Goal: Task Accomplishment & Management: Manage account settings

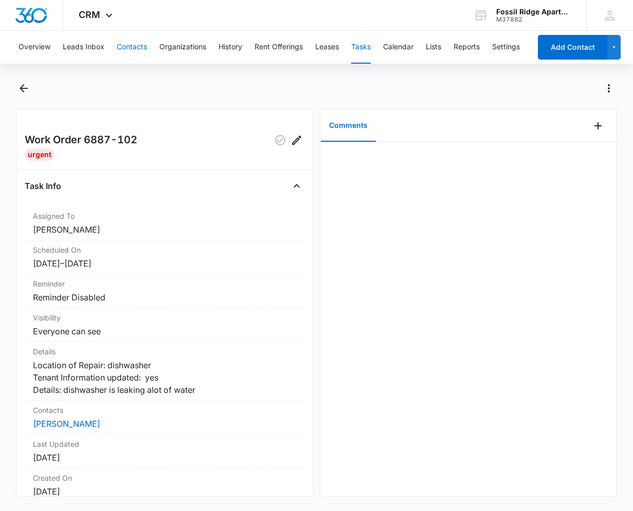
click at [130, 48] on button "Contacts" at bounding box center [132, 47] width 30 height 33
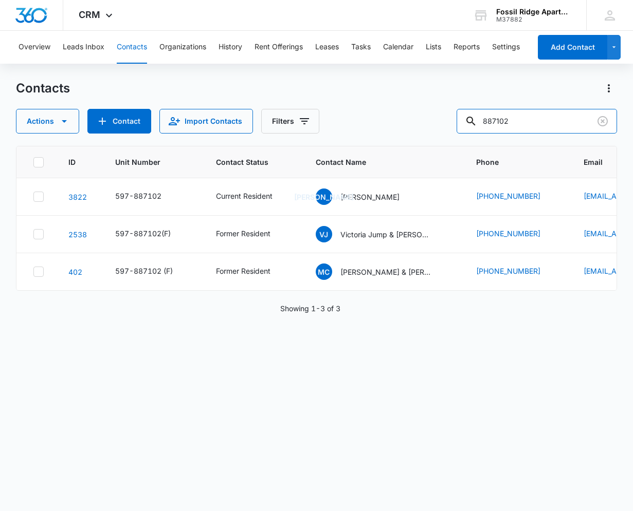
drag, startPoint x: 534, startPoint y: 122, endPoint x: 385, endPoint y: 139, distance: 150.6
click at [385, 139] on div "Contacts Actions Contact Import Contacts Filters 887102 ID Unit Number Contact …" at bounding box center [316, 295] width 601 height 430
type input "767106"
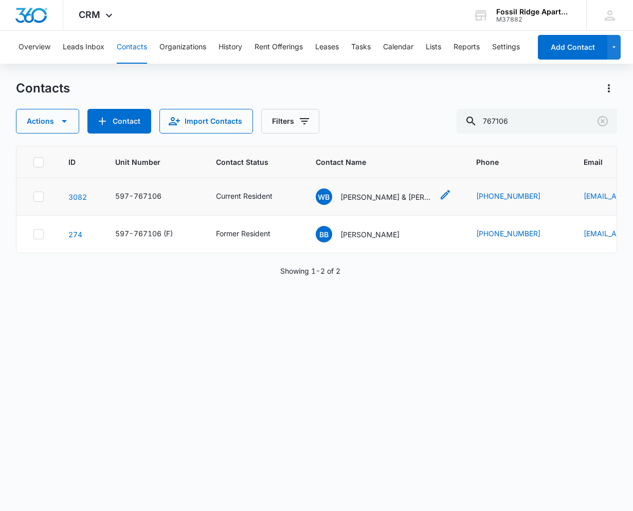
click at [377, 198] on p "[PERSON_NAME] & [PERSON_NAME]" at bounding box center [386, 197] width 93 height 11
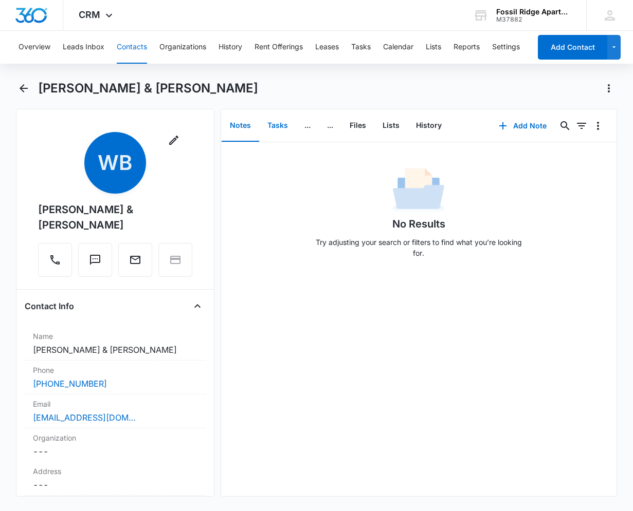
click at [280, 127] on button "Tasks" at bounding box center [277, 126] width 37 height 32
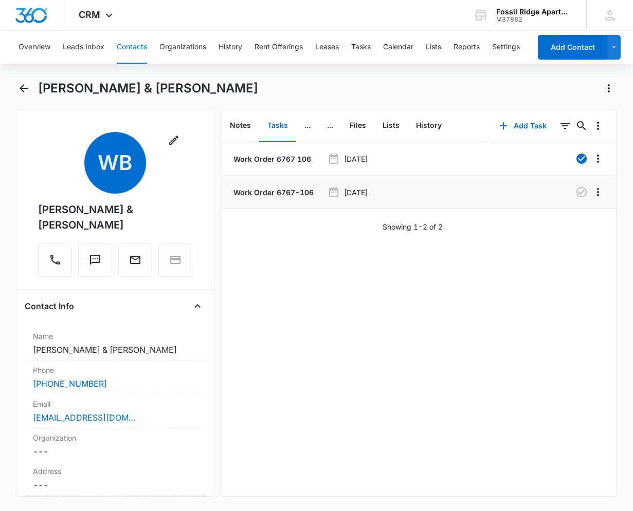
click at [280, 192] on p "Work Order 6767-106" at bounding box center [272, 192] width 82 height 11
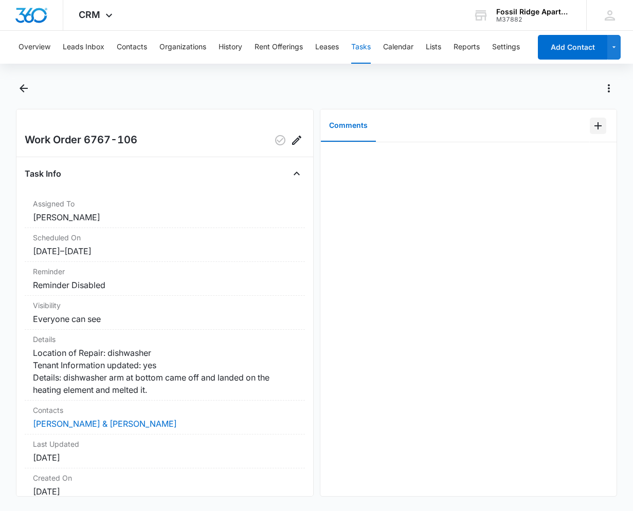
click at [592, 127] on icon "Add Comment" at bounding box center [598, 126] width 12 height 12
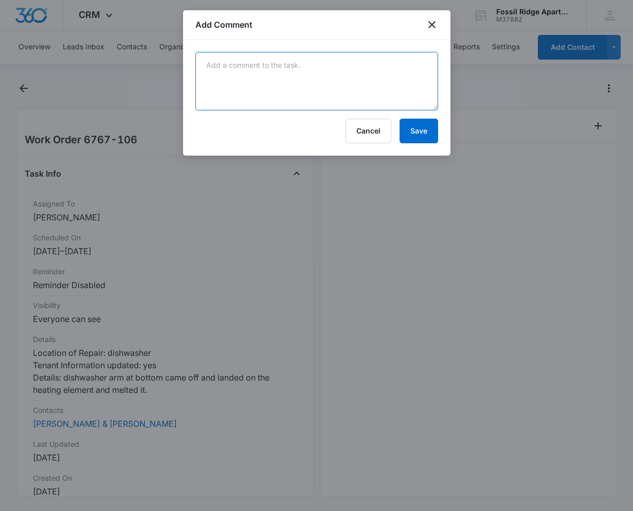
click at [300, 90] on textarea at bounding box center [316, 81] width 243 height 59
type textarea "[PERSON_NAME] will be out 9/10 to take a look at the dishwasher"
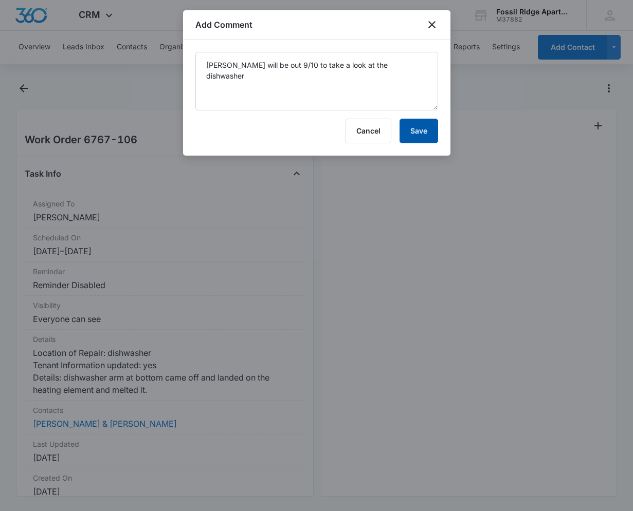
click at [410, 136] on button "Save" at bounding box center [418, 131] width 39 height 25
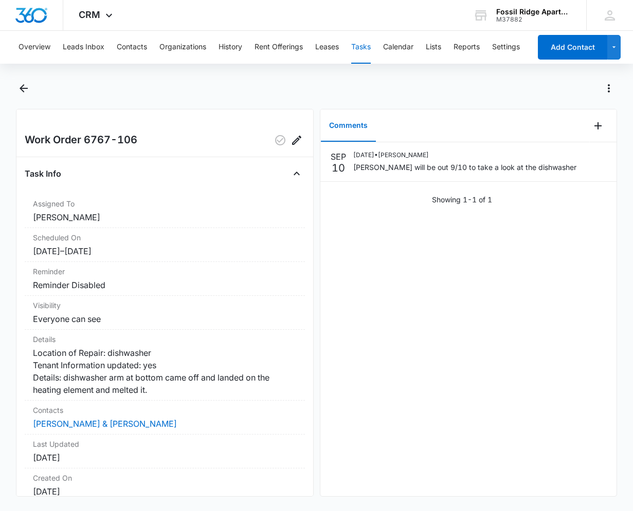
click at [361, 290] on div "[DATE] [DATE] • [PERSON_NAME] will be out 9/10 to take a look at the dishwasher…" at bounding box center [468, 319] width 297 height 354
click at [132, 46] on button "Contacts" at bounding box center [132, 47] width 30 height 33
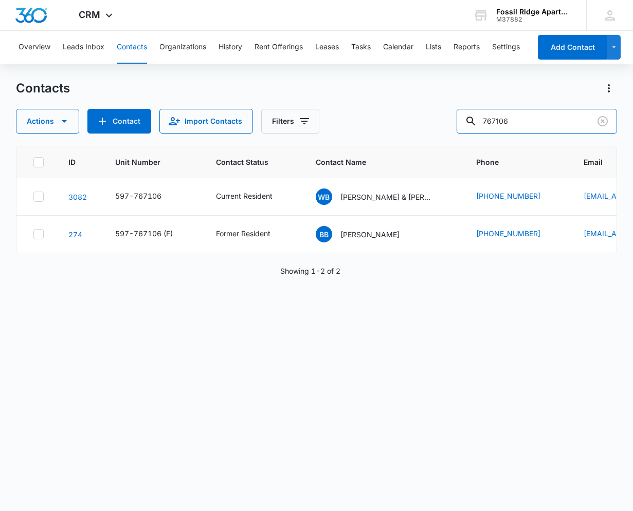
drag, startPoint x: 531, startPoint y: 117, endPoint x: 359, endPoint y: 120, distance: 172.2
click at [359, 120] on div "Actions Contact Import Contacts Filters 767106" at bounding box center [316, 121] width 601 height 25
type input "990-207"
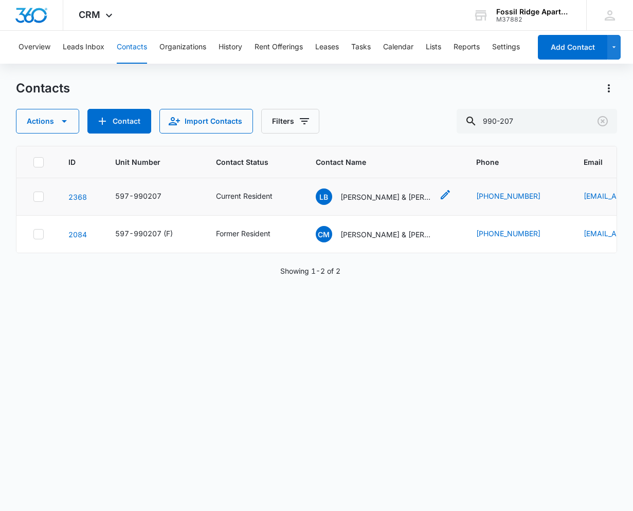
click at [373, 203] on div "LB [PERSON_NAME] & [PERSON_NAME]" at bounding box center [374, 197] width 117 height 16
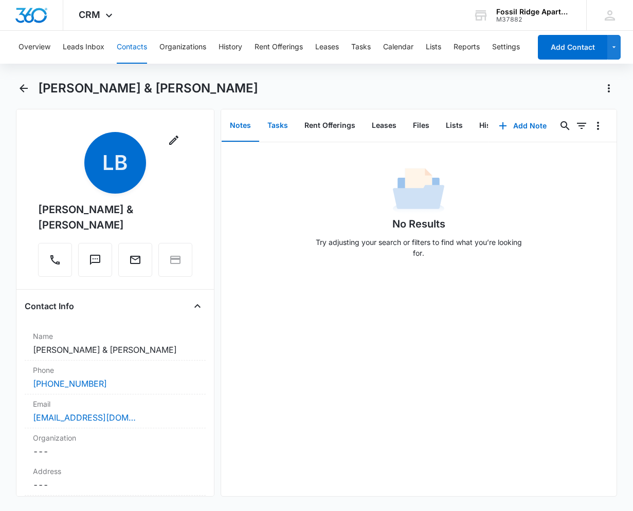
click at [286, 127] on button "Tasks" at bounding box center [277, 126] width 37 height 32
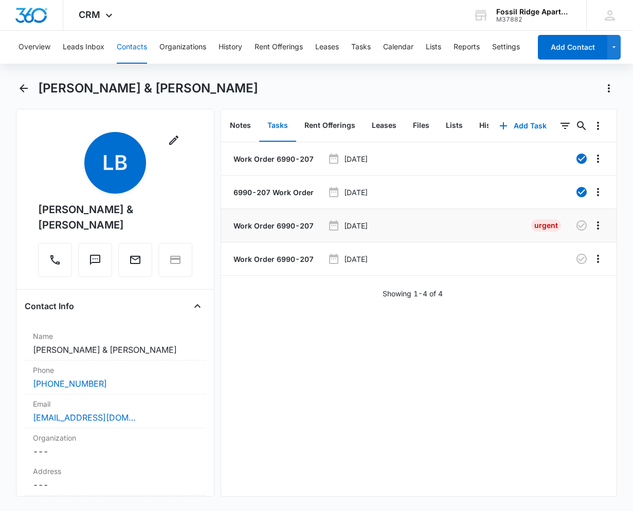
click at [290, 222] on p "Work Order 6990-207" at bounding box center [272, 226] width 82 height 11
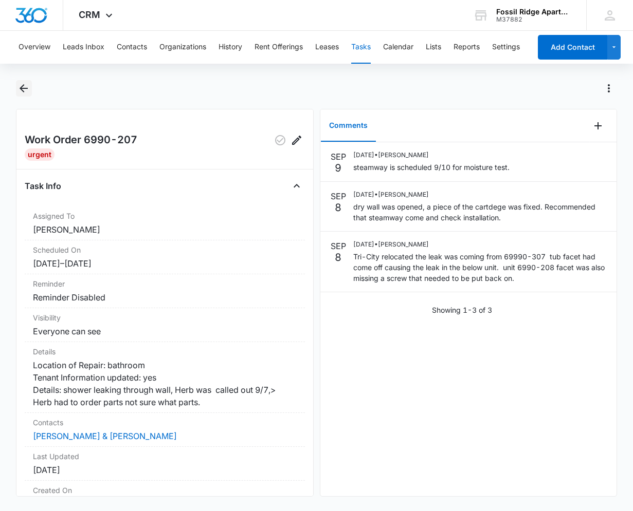
click at [23, 86] on icon "Back" at bounding box center [24, 88] width 8 height 8
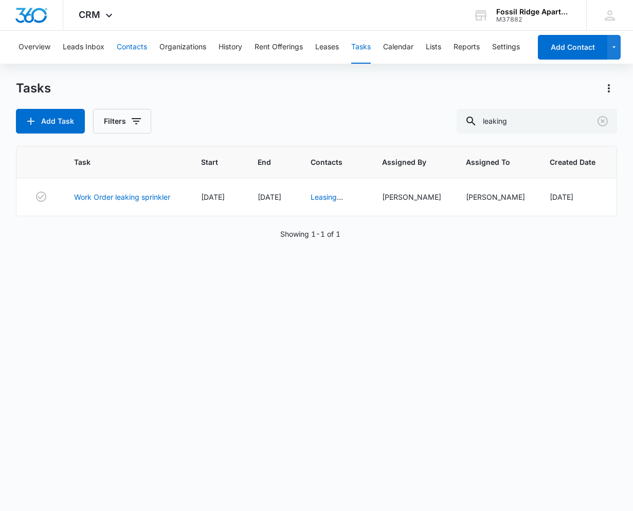
click at [135, 45] on button "Contacts" at bounding box center [132, 47] width 30 height 33
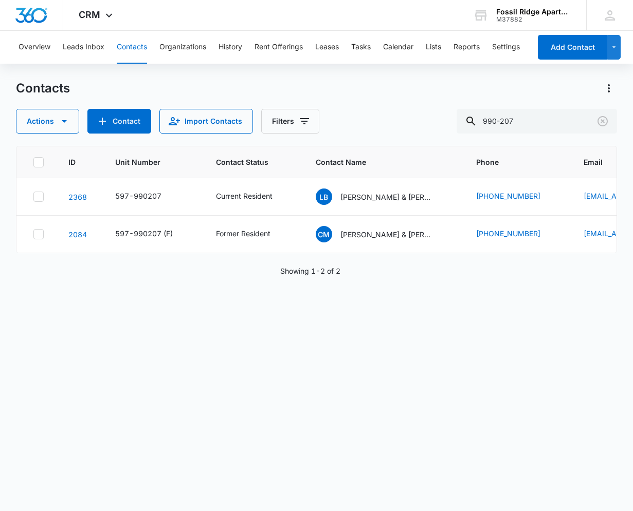
click at [372, 200] on p "[PERSON_NAME] & [PERSON_NAME]" at bounding box center [386, 197] width 93 height 11
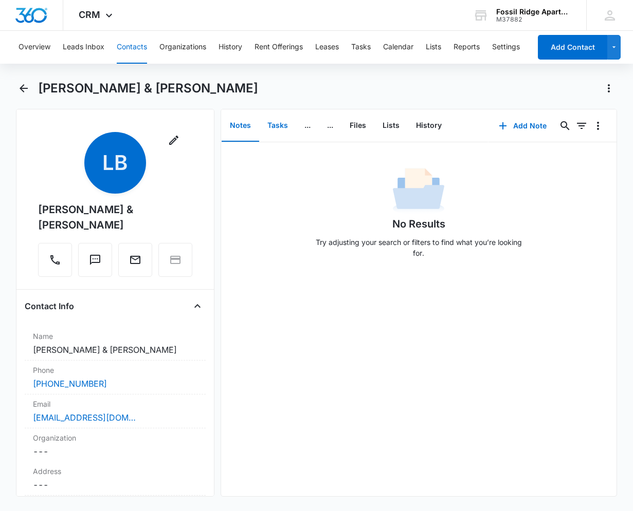
click at [278, 124] on button "Tasks" at bounding box center [277, 126] width 37 height 32
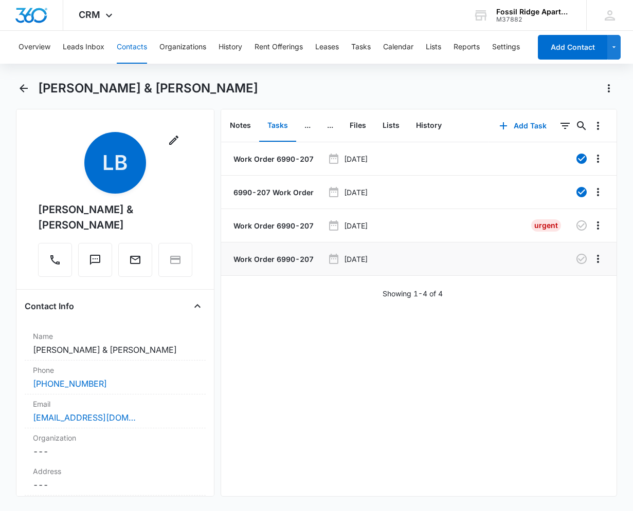
click at [297, 260] on p "Work Order 6990-207" at bounding box center [272, 259] width 82 height 11
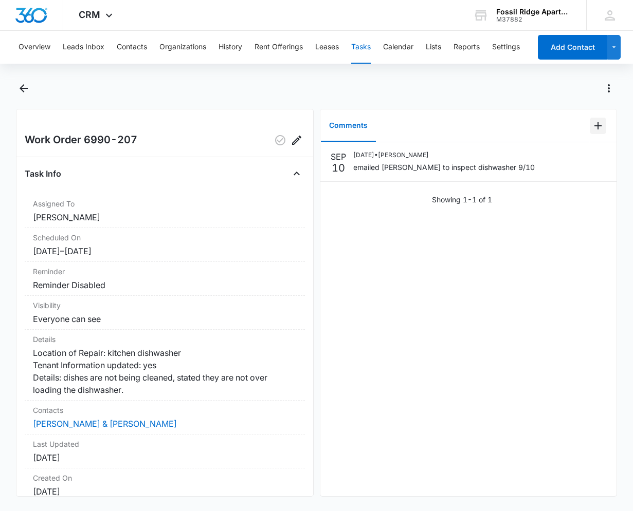
click at [594, 125] on icon "Add Comment" at bounding box center [597, 125] width 7 height 7
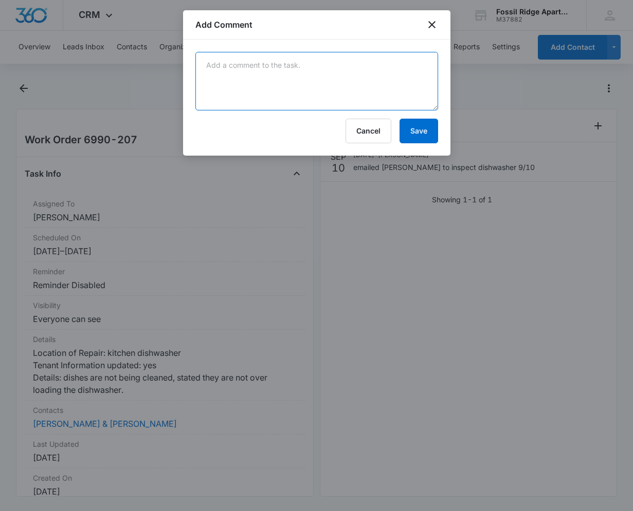
click at [391, 93] on textarea at bounding box center [316, 81] width 243 height 59
type textarea "[PERSON_NAME] will be out [DATE]"
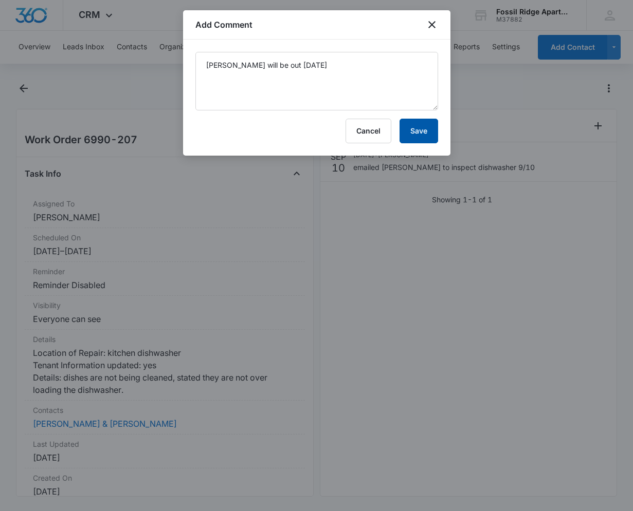
click at [414, 135] on button "Save" at bounding box center [418, 131] width 39 height 25
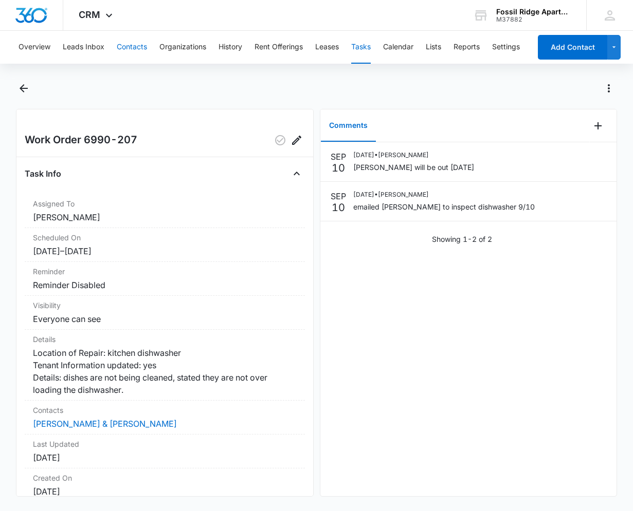
click at [135, 40] on button "Contacts" at bounding box center [132, 47] width 30 height 33
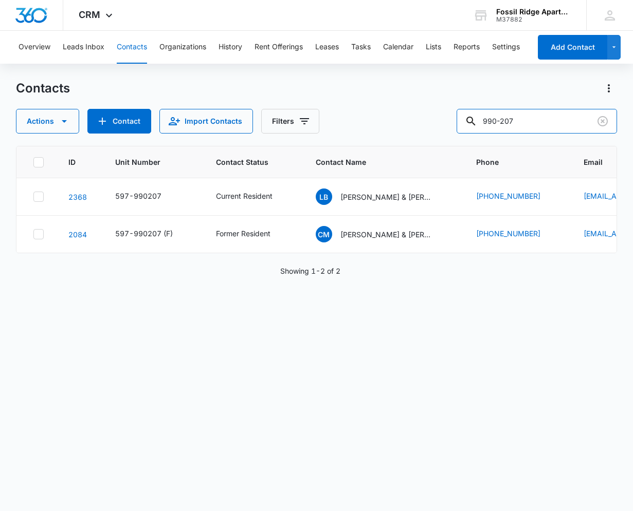
drag, startPoint x: 522, startPoint y: 115, endPoint x: 358, endPoint y: 105, distance: 164.3
click at [358, 105] on div "Contacts Actions Contact Import Contacts Filters 990-207" at bounding box center [316, 106] width 601 height 53
type input "767106"
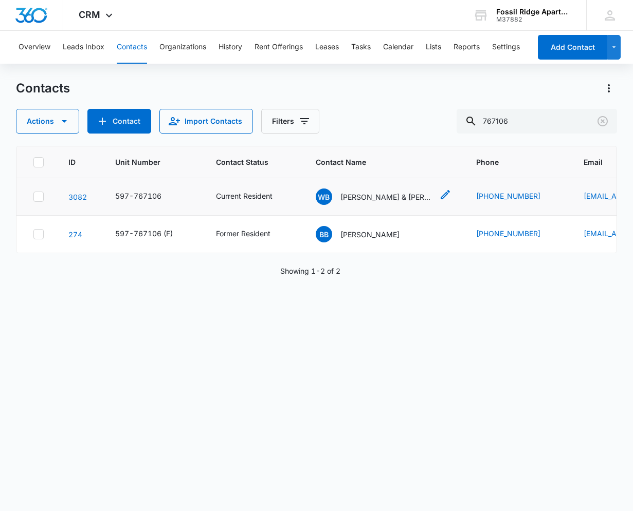
click at [380, 195] on p "[PERSON_NAME] & [PERSON_NAME]" at bounding box center [386, 197] width 93 height 11
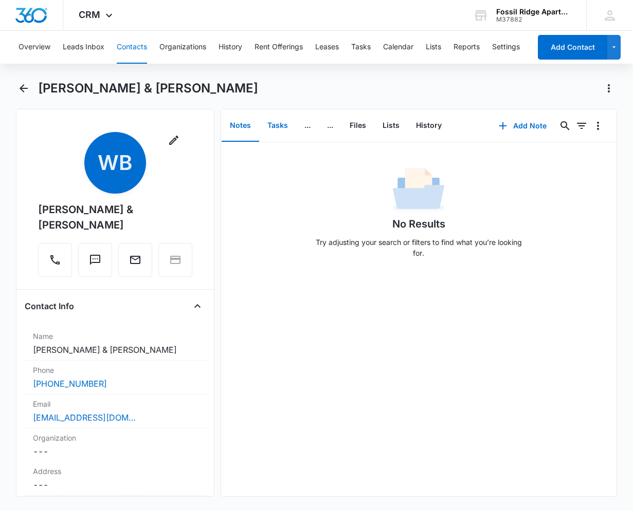
click at [282, 120] on button "Tasks" at bounding box center [277, 126] width 37 height 32
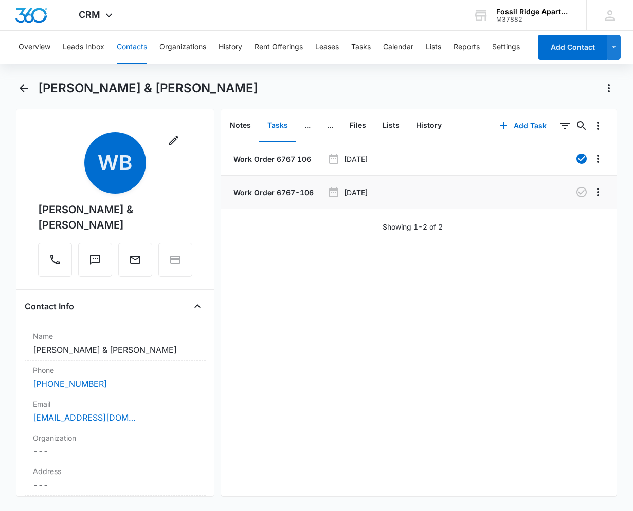
click at [295, 186] on li "Work Order 6767-106 [DATE]" at bounding box center [419, 192] width 396 height 33
click at [296, 192] on p "Work Order 6767-106" at bounding box center [272, 192] width 82 height 11
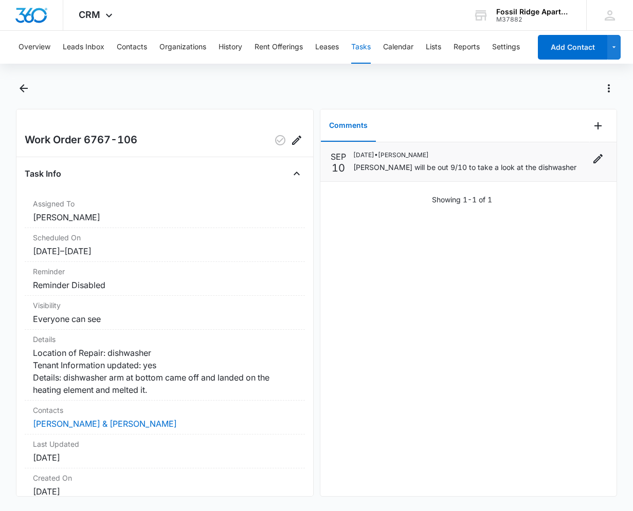
click at [531, 167] on p "[PERSON_NAME] will be out 9/10 to take a look at the dishwasher" at bounding box center [464, 167] width 223 height 11
click at [592, 158] on icon "Edit" at bounding box center [598, 159] width 12 height 12
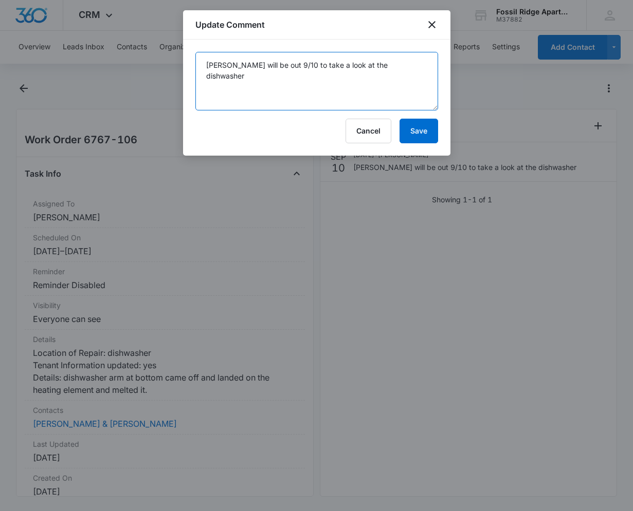
click at [287, 63] on textarea "[PERSON_NAME] will be out 9/10 to take a look at the dishwasher" at bounding box center [316, 81] width 243 height 59
type textarea "[PERSON_NAME] will be out 9/11 to take a look at the dishwasher"
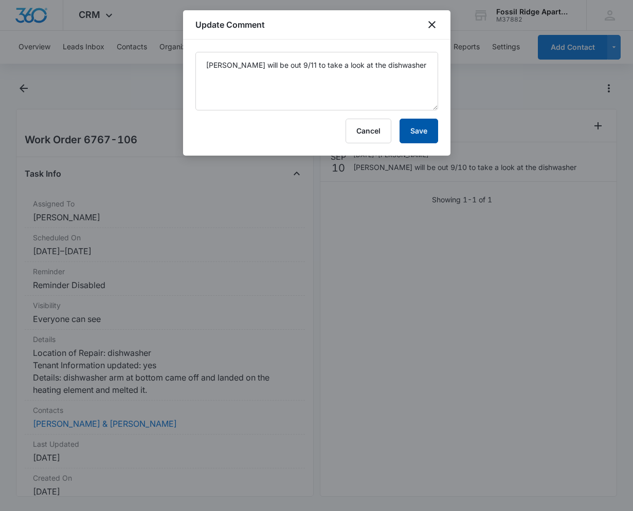
click at [432, 143] on button "Save" at bounding box center [418, 131] width 39 height 25
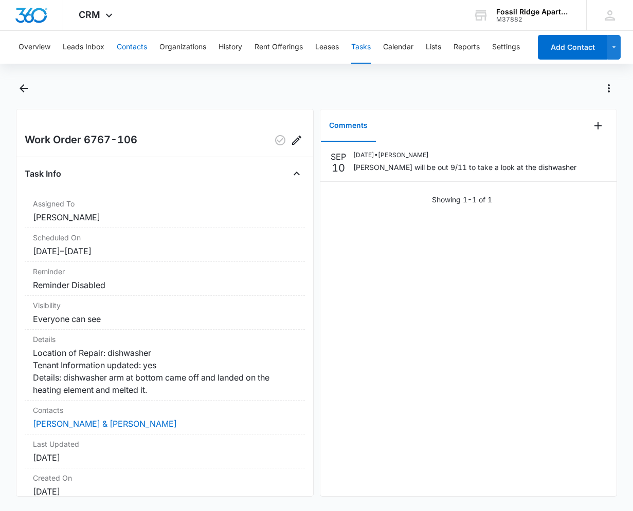
drag, startPoint x: 126, startPoint y: 76, endPoint x: 125, endPoint y: 63, distance: 12.9
click at [126, 69] on div "Overview Leads Inbox Contacts Organizations History Rent Offerings Leases Tasks…" at bounding box center [316, 270] width 633 height 479
click at [135, 52] on button "Contacts" at bounding box center [132, 47] width 30 height 33
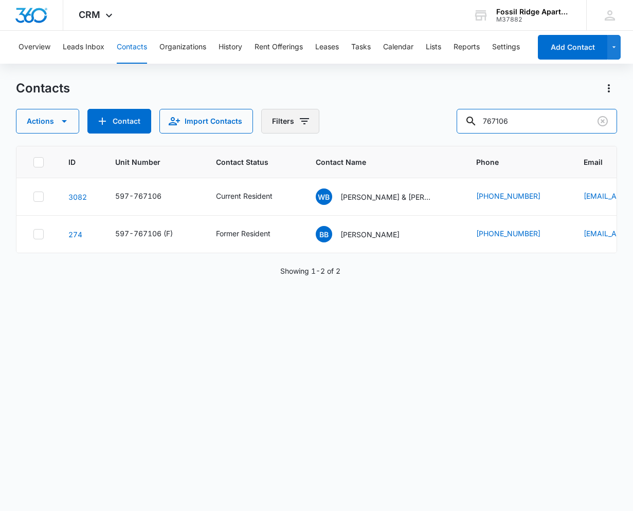
drag, startPoint x: 462, startPoint y: 133, endPoint x: 296, endPoint y: 123, distance: 166.4
click at [296, 123] on div "Actions Contact Import Contacts Filters 767106" at bounding box center [316, 121] width 601 height 25
type input "887201"
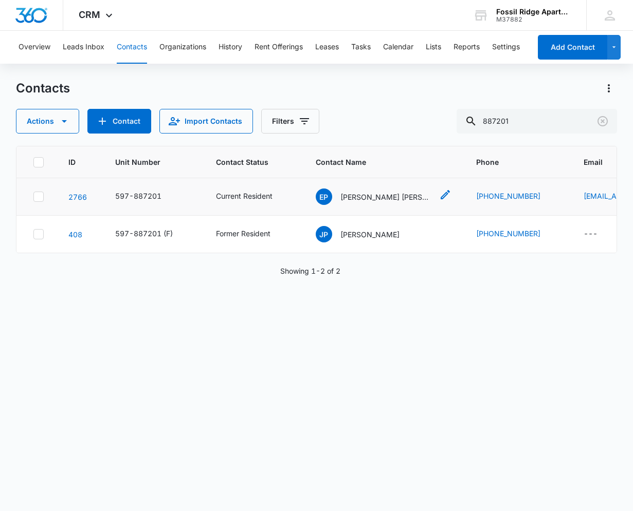
click at [389, 197] on p "[PERSON_NAME] [PERSON_NAME] [PERSON_NAME]" at bounding box center [386, 197] width 93 height 11
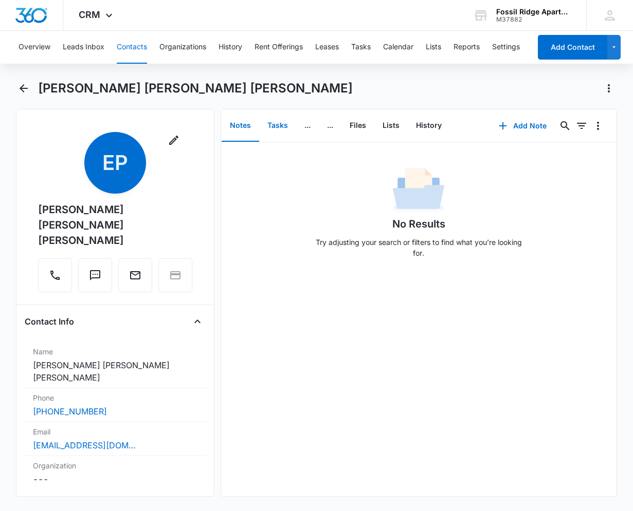
click at [273, 124] on button "Tasks" at bounding box center [277, 126] width 37 height 32
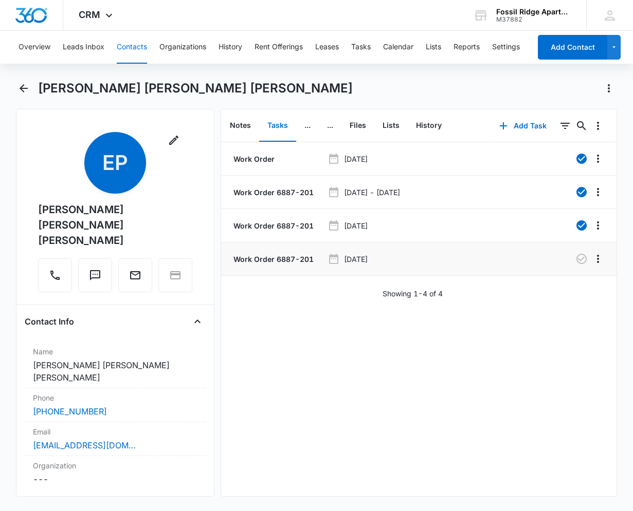
click at [281, 258] on p "Work Order 6887-201" at bounding box center [272, 259] width 82 height 11
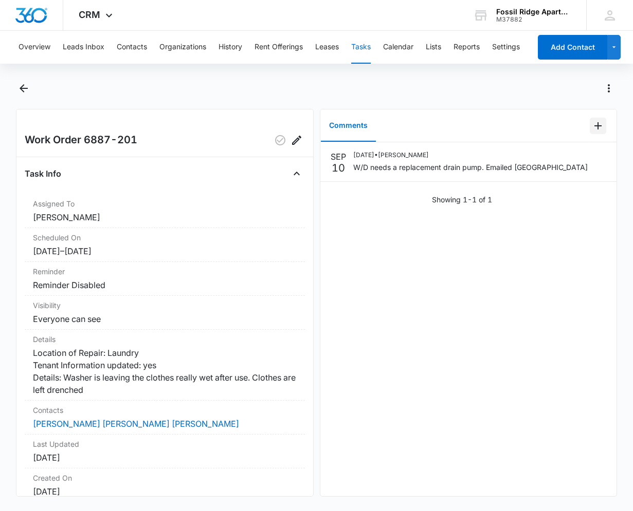
click at [592, 129] on icon "Add Comment" at bounding box center [598, 126] width 12 height 12
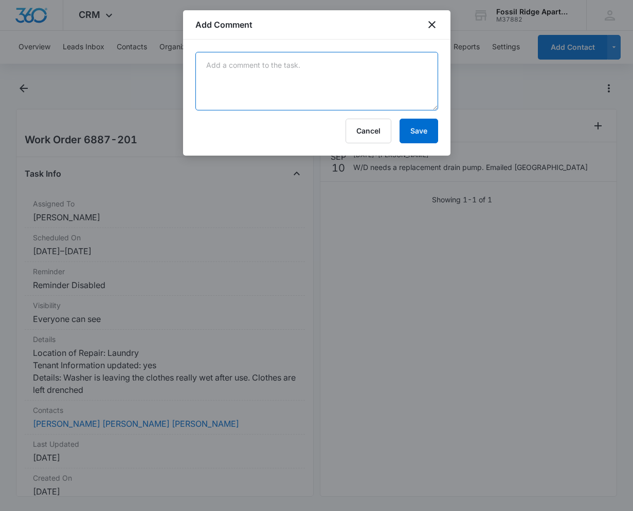
click at [304, 71] on textarea at bounding box center [316, 81] width 243 height 59
type textarea "[PERSON_NAME] will be out 9/11"
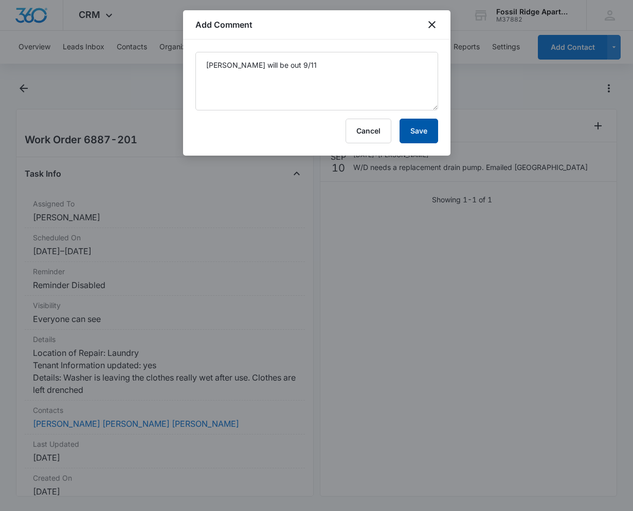
click at [425, 129] on button "Save" at bounding box center [418, 131] width 39 height 25
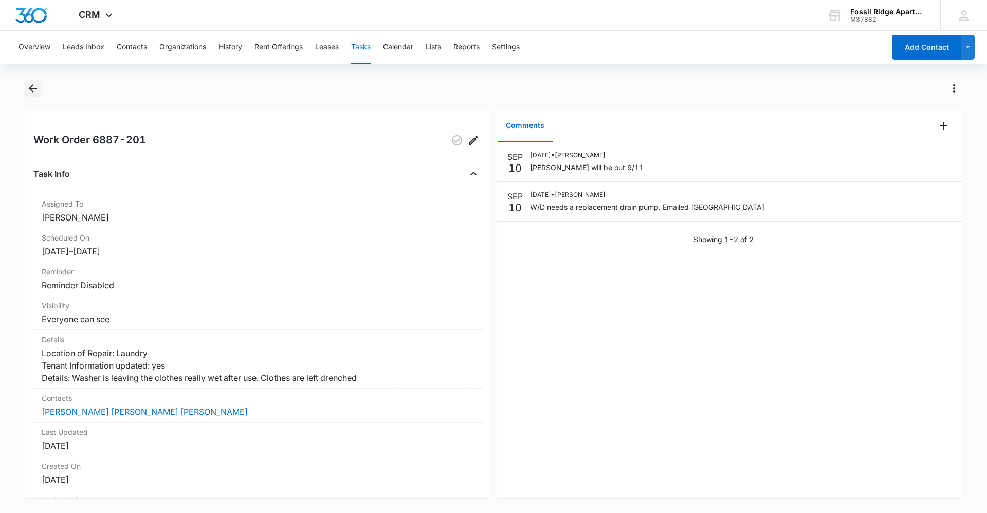
click at [34, 89] on icon "Back" at bounding box center [33, 88] width 12 height 12
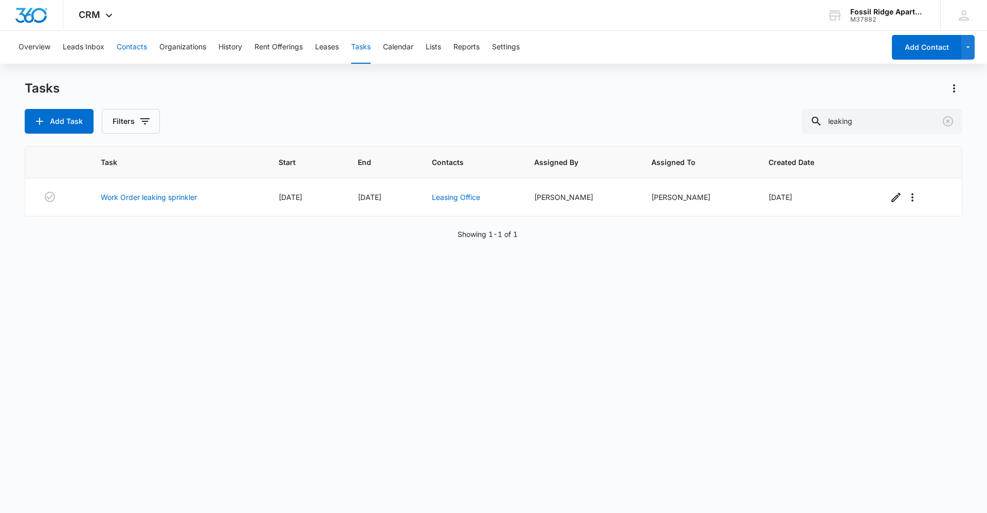
click at [131, 47] on button "Contacts" at bounding box center [132, 47] width 30 height 33
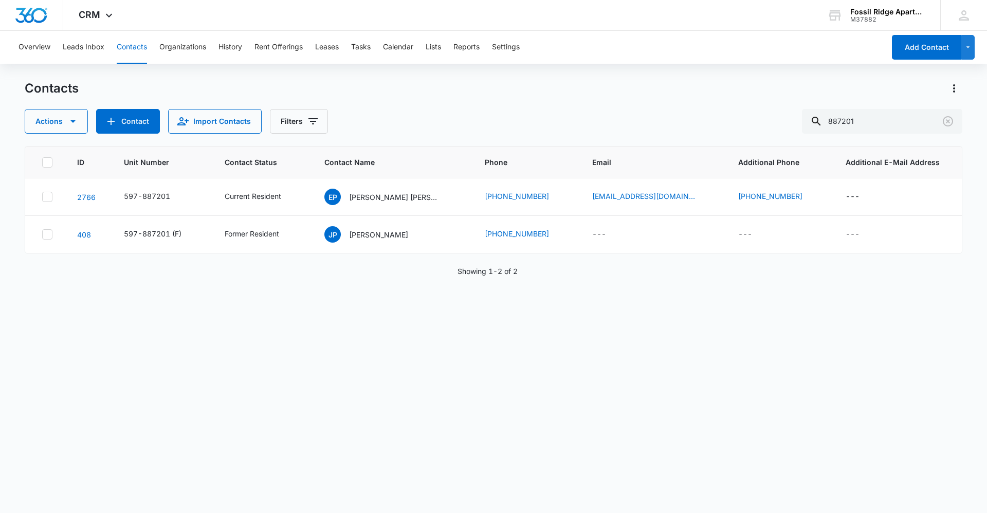
click at [131, 47] on button "Contacts" at bounding box center [132, 47] width 30 height 33
click at [951, 123] on icon "Clear" at bounding box center [948, 121] width 12 height 12
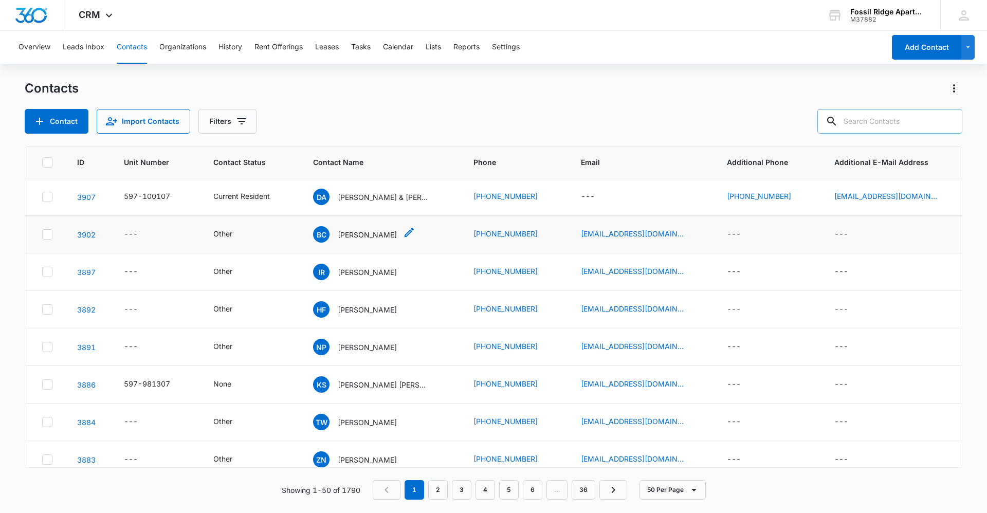
click at [384, 240] on p "[PERSON_NAME]" at bounding box center [367, 234] width 59 height 11
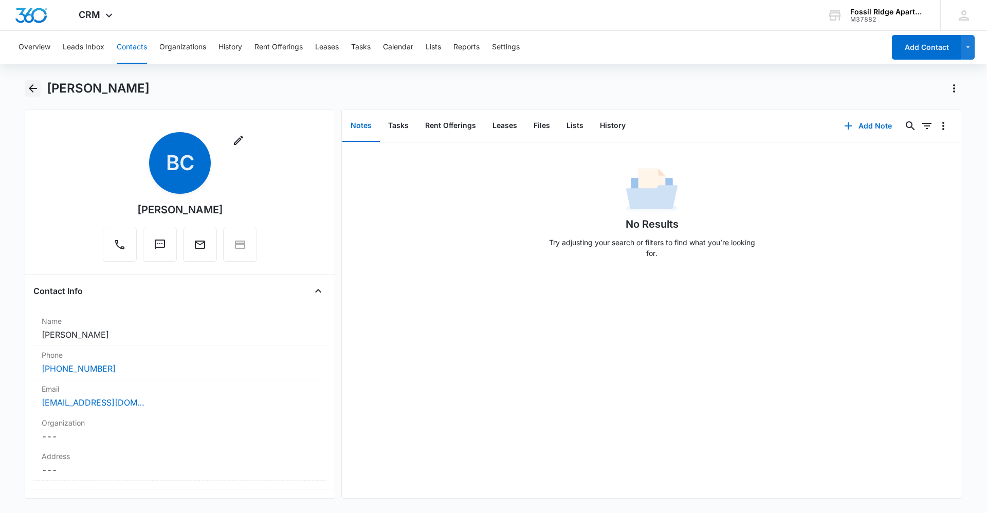
click at [28, 87] on icon "Back" at bounding box center [33, 88] width 12 height 12
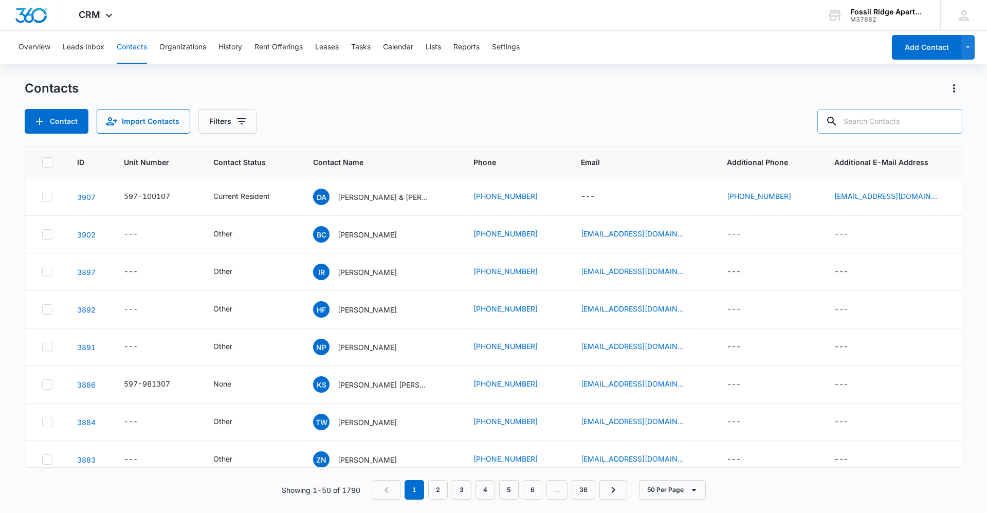
click at [863, 122] on input "text" at bounding box center [889, 121] width 145 height 25
type input "8"
type input "730107"
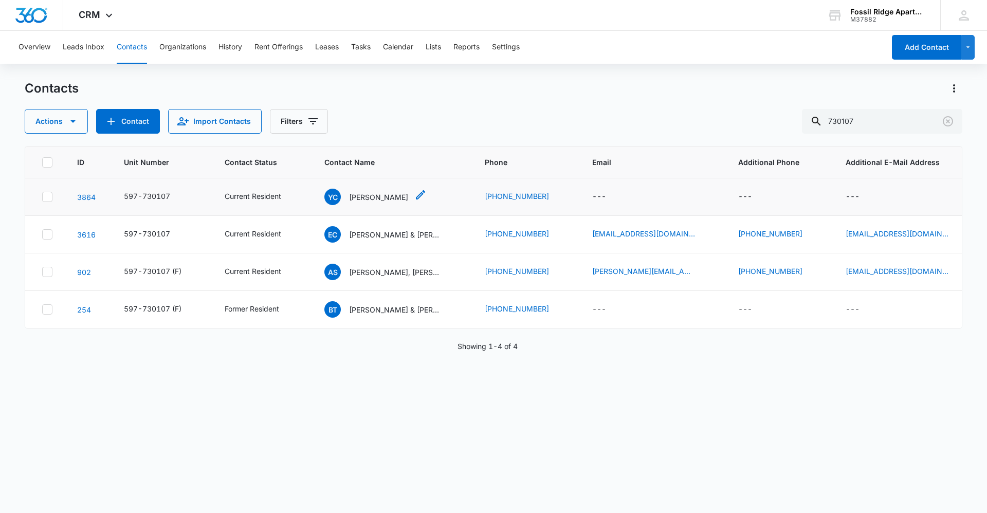
click at [362, 199] on p "[PERSON_NAME]" at bounding box center [378, 197] width 59 height 11
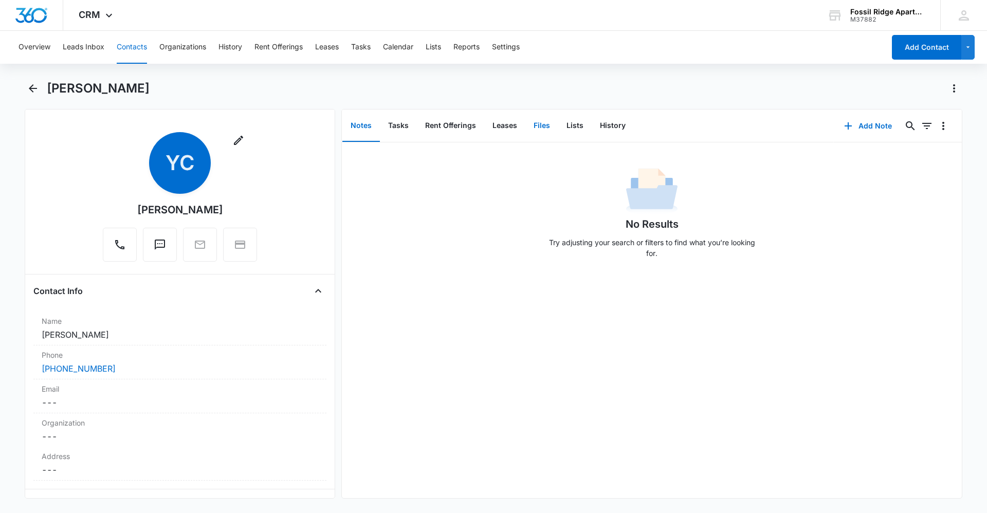
click at [535, 127] on button "Files" at bounding box center [541, 126] width 33 height 32
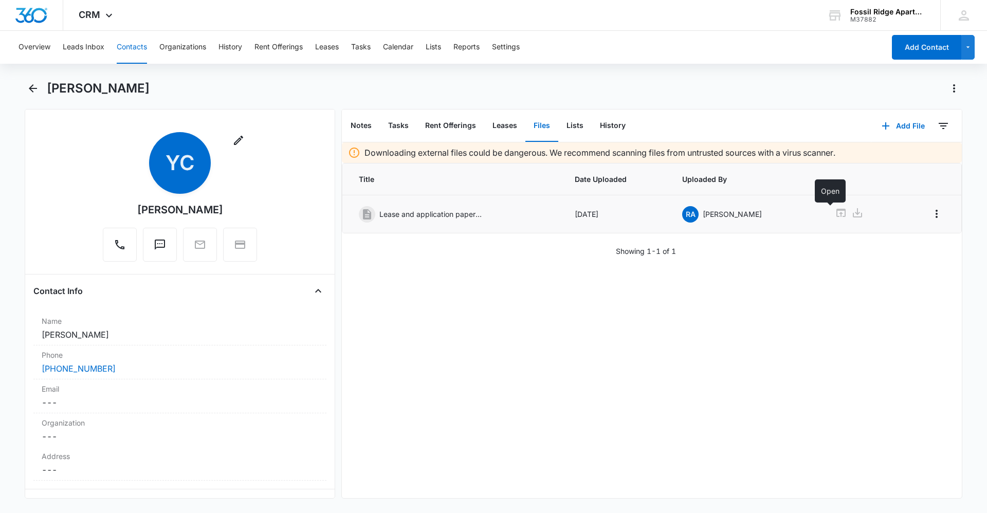
click at [835, 212] on icon at bounding box center [841, 213] width 12 height 12
click at [27, 94] on icon "Back" at bounding box center [33, 88] width 12 height 12
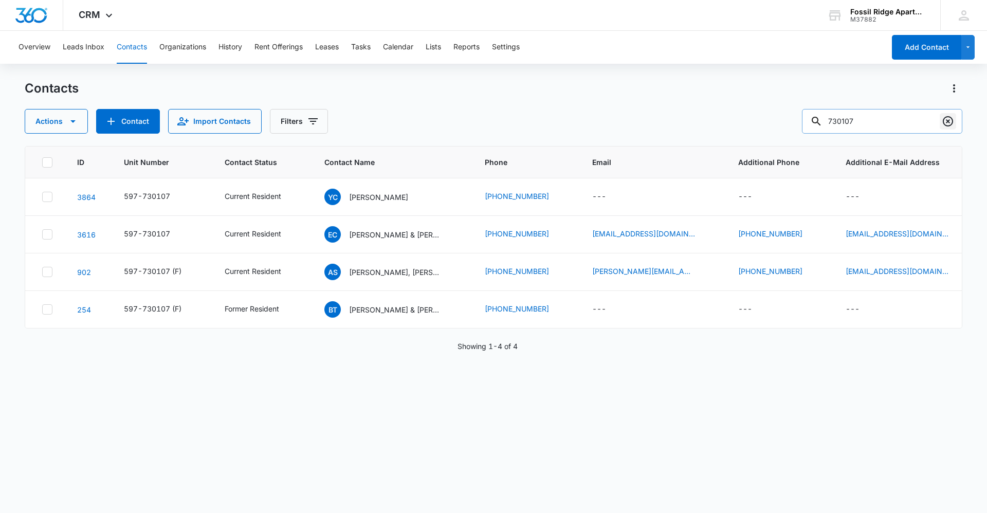
click at [949, 119] on icon "Clear" at bounding box center [948, 121] width 12 height 12
